Goal: Task Accomplishment & Management: Use online tool/utility

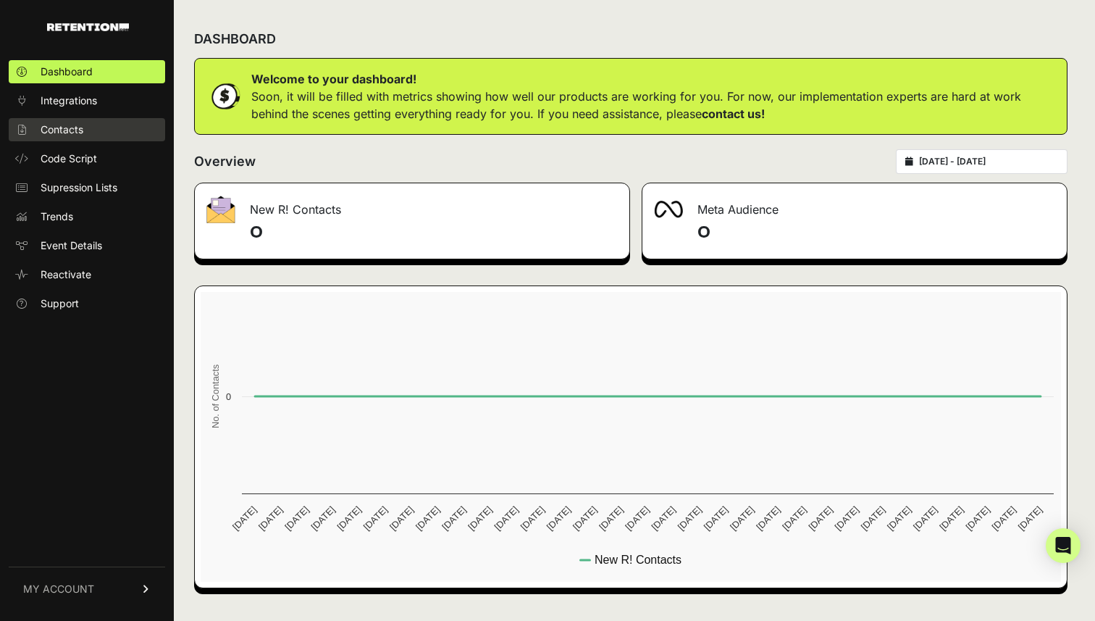
click at [80, 140] on link "Contacts" at bounding box center [87, 129] width 156 height 23
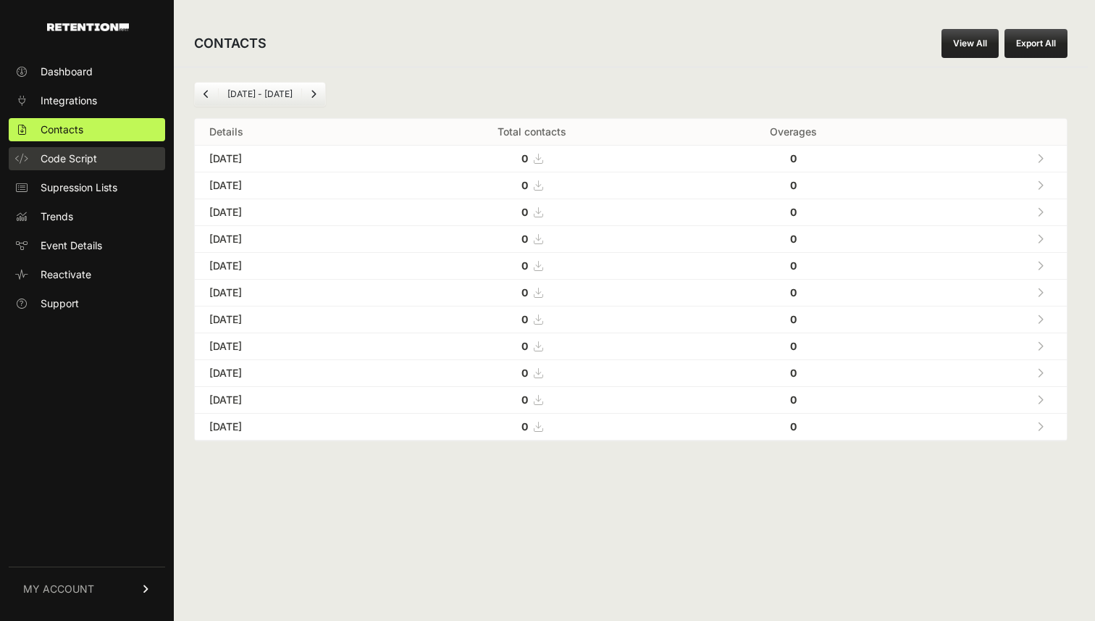
drag, startPoint x: 0, startPoint y: 0, endPoint x: 78, endPoint y: 161, distance: 178.5
click at [78, 161] on span "Code Script" at bounding box center [69, 158] width 57 height 14
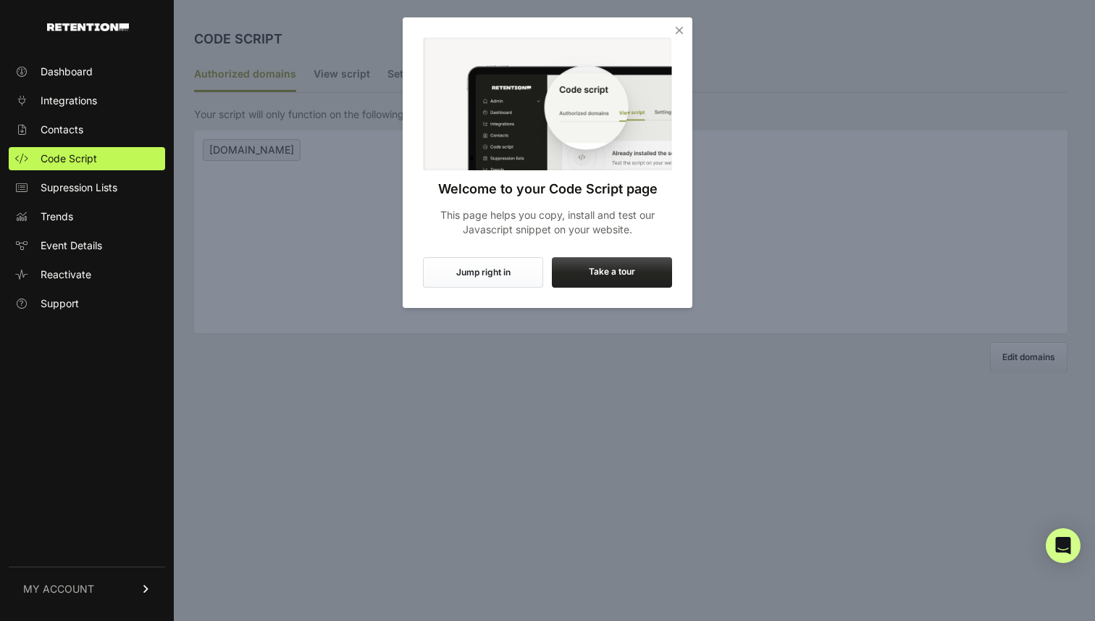
click at [466, 276] on button "Jump right in" at bounding box center [483, 272] width 120 height 30
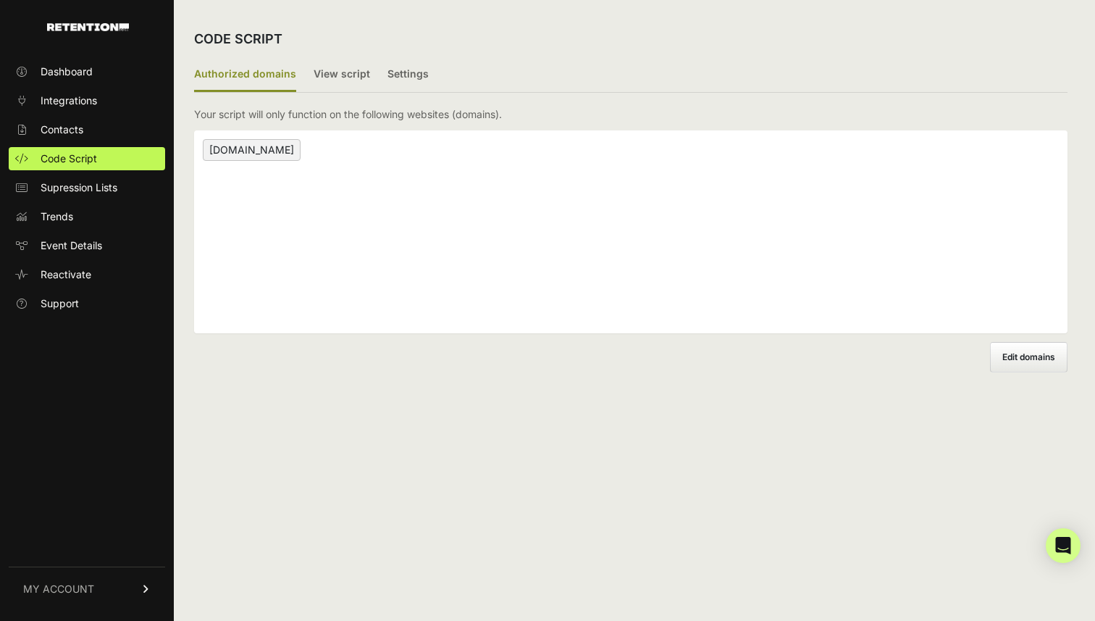
click at [284, 154] on span "thedailyupside.com" at bounding box center [252, 150] width 98 height 22
click at [356, 71] on label "View script" at bounding box center [342, 75] width 57 height 34
click at [0, 0] on input "View script" at bounding box center [0, 0] width 0 height 0
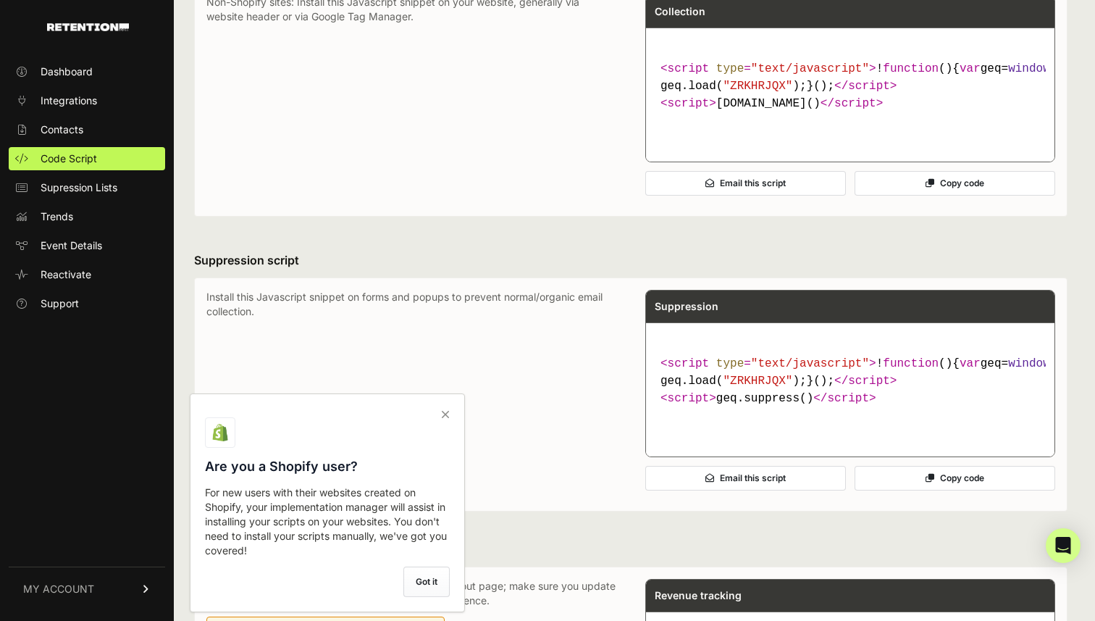
scroll to position [272, 0]
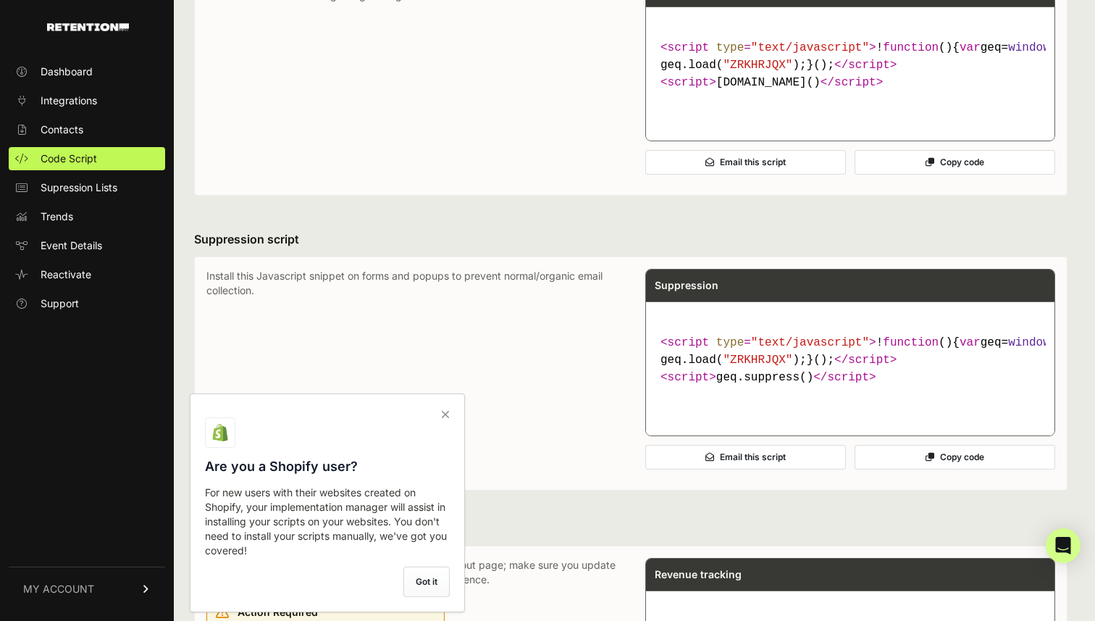
click at [443, 413] on icon at bounding box center [445, 414] width 20 height 23
click at [0, 0] on input "checkbox" at bounding box center [0, 0] width 0 height 0
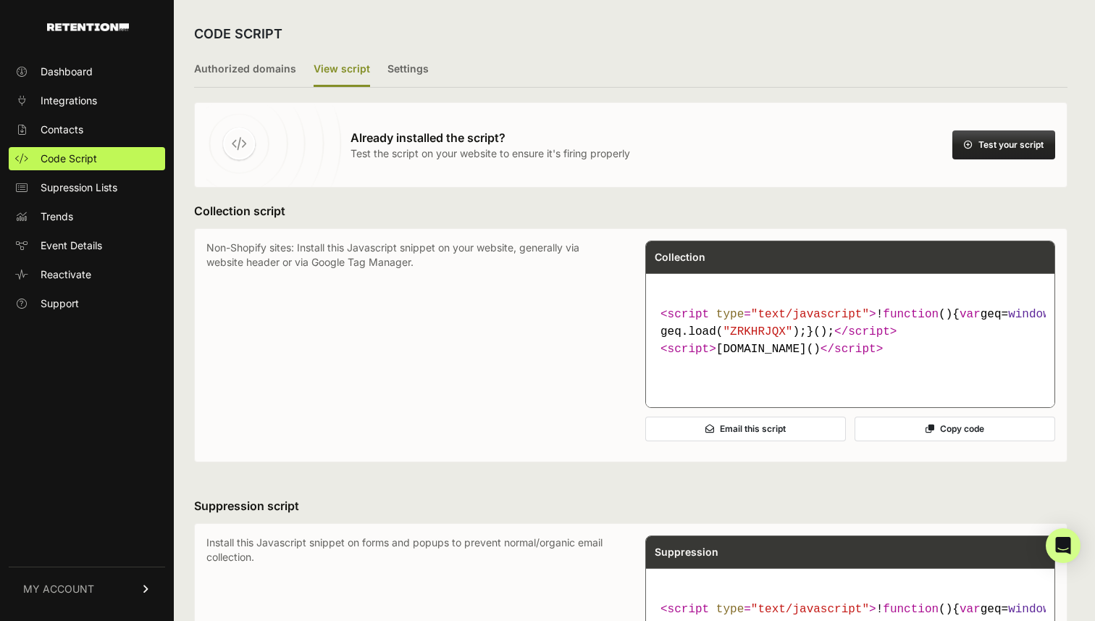
scroll to position [0, 0]
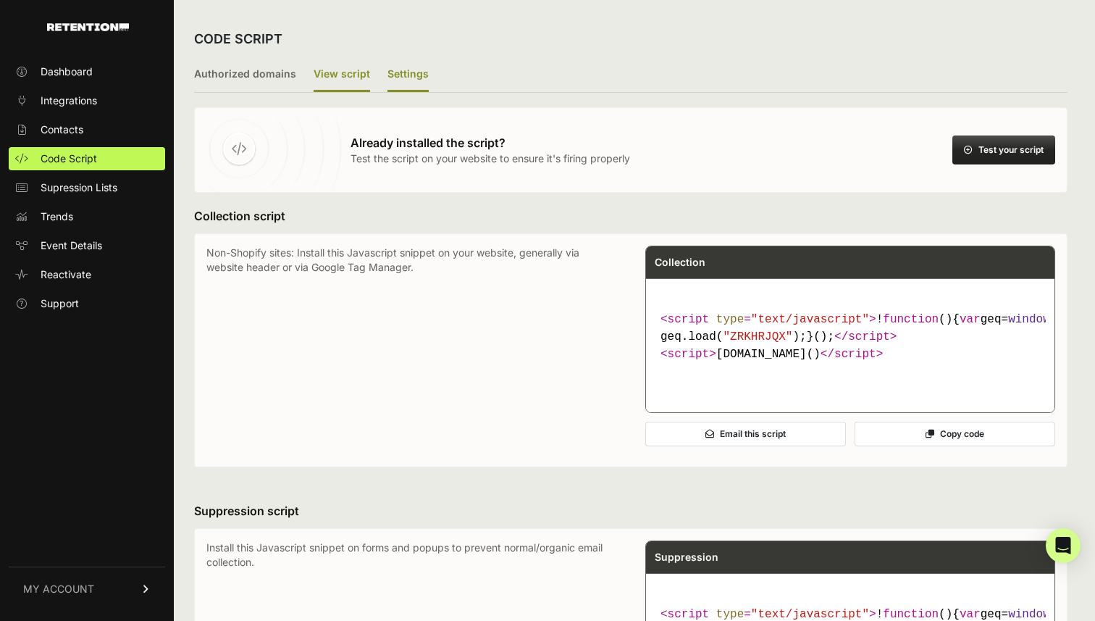
click at [399, 81] on label "Settings" at bounding box center [408, 75] width 41 height 34
click at [0, 0] on input "Settings" at bounding box center [0, 0] width 0 height 0
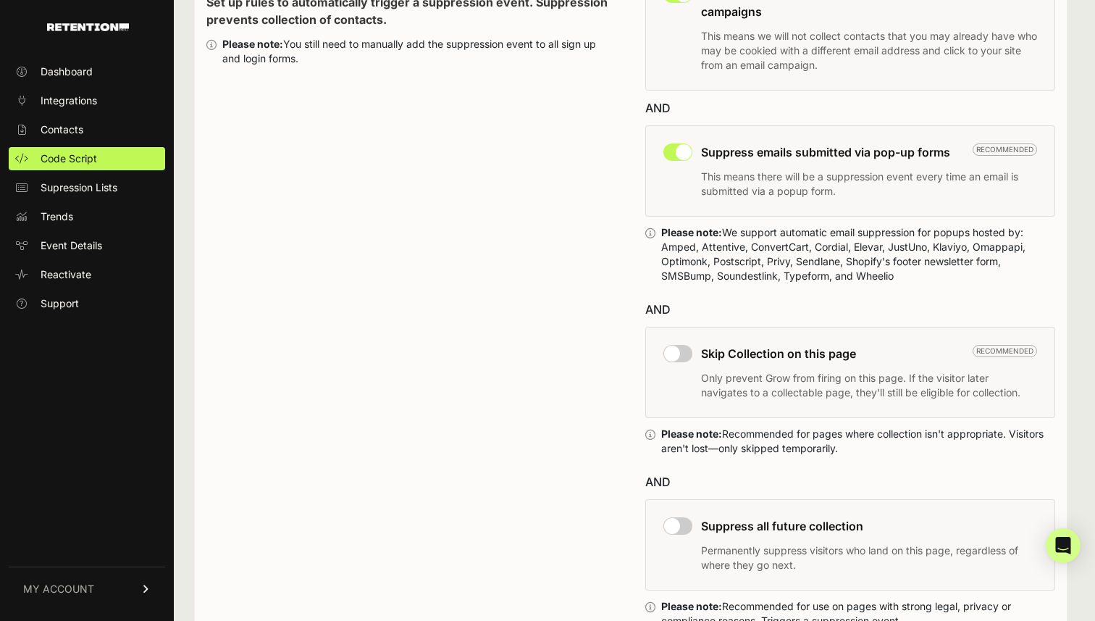
scroll to position [463, 0]
